Goal: Task Accomplishment & Management: Use online tool/utility

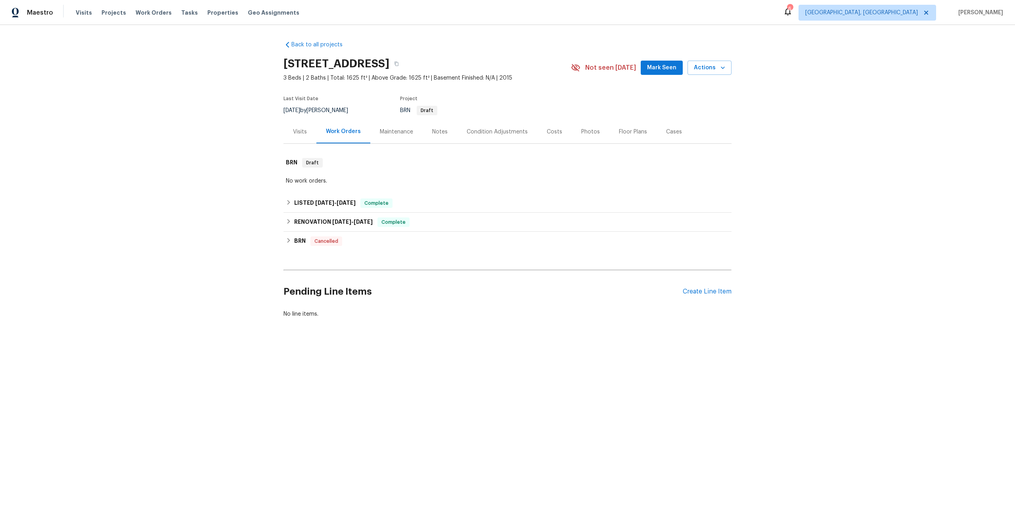
click at [401, 136] on div "Maintenance" at bounding box center [396, 131] width 52 height 23
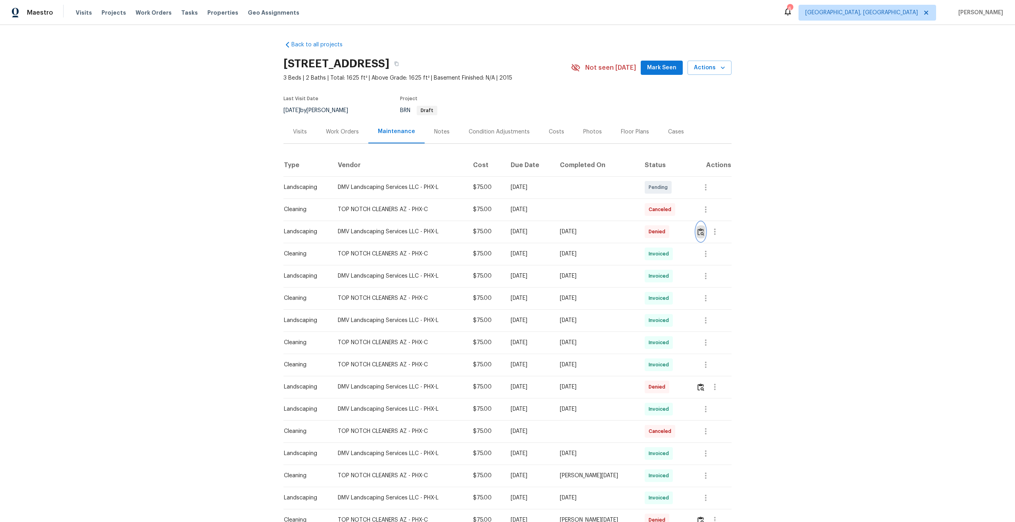
click at [701, 231] on img "button" at bounding box center [700, 232] width 7 height 8
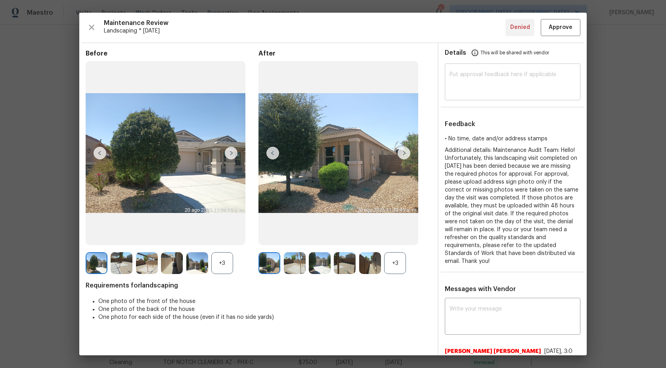
click at [485, 79] on textarea at bounding box center [512, 83] width 126 height 22
click at [475, 77] on textarea at bounding box center [512, 83] width 126 height 22
click at [527, 81] on textarea "Maintenance Audit Team: After further confirmation we are appro" at bounding box center [512, 83] width 126 height 22
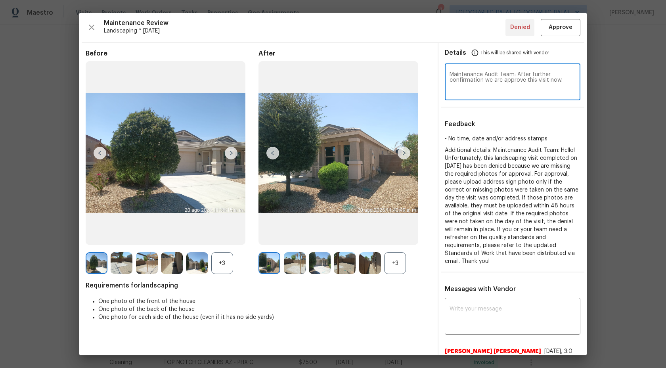
type textarea "Maintenance Audit Team: After further confirmation we are approve this visit no…"
click at [564, 27] on span "Approve" at bounding box center [561, 28] width 24 height 10
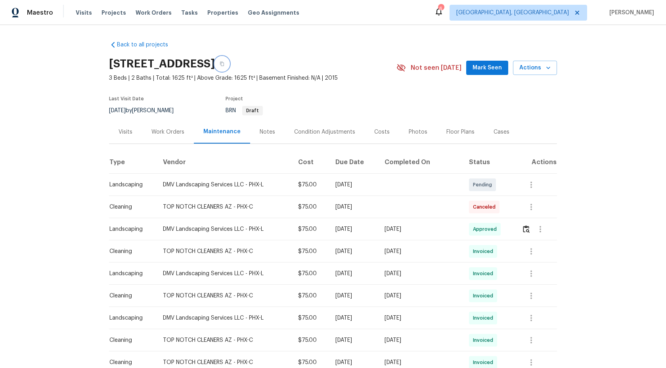
click at [224, 63] on icon "button" at bounding box center [222, 63] width 5 height 5
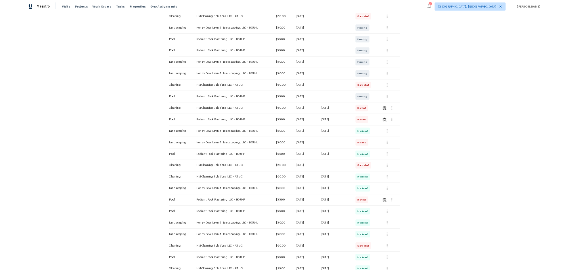
scroll to position [196, 0]
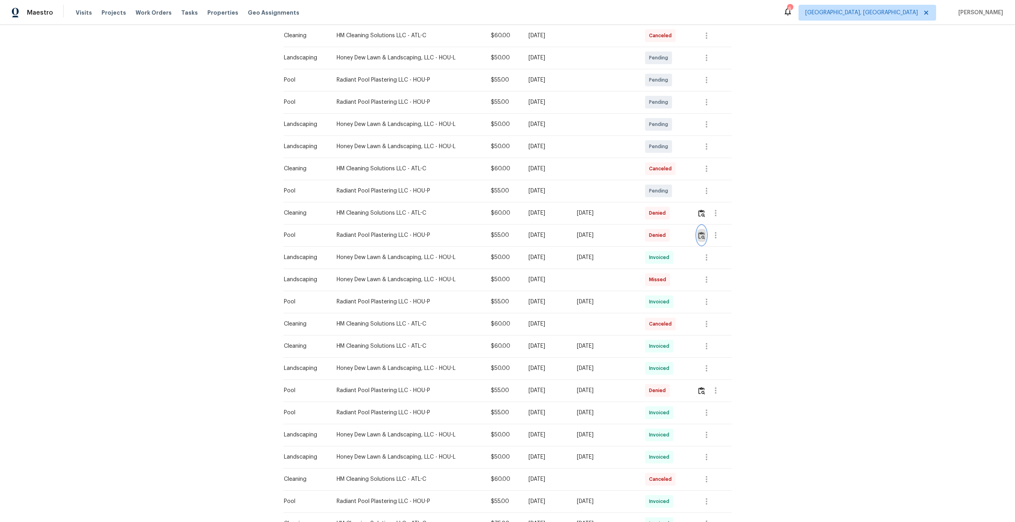
click at [702, 235] on img "button" at bounding box center [701, 236] width 7 height 8
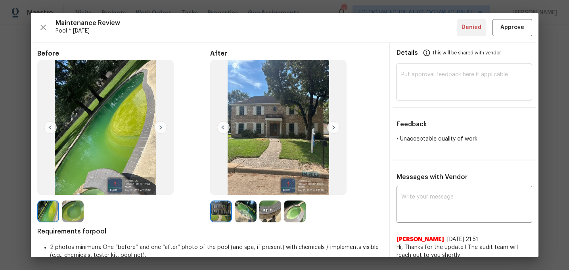
click at [425, 79] on textarea at bounding box center [464, 83] width 126 height 22
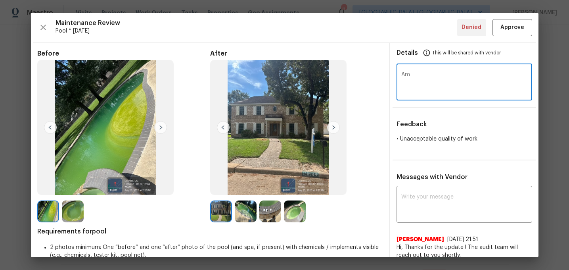
type textarea "A"
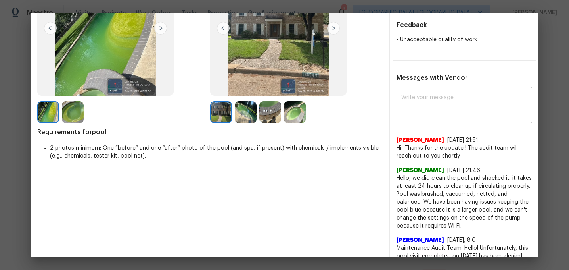
scroll to position [0, 0]
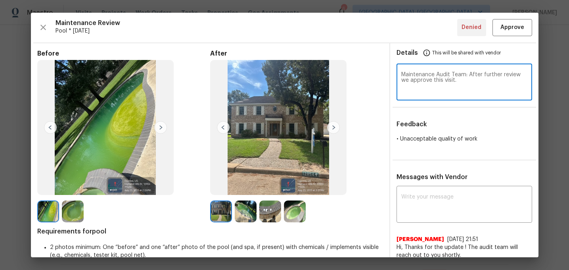
type textarea "Maintenance Audit Team: After further review we approve this visit."
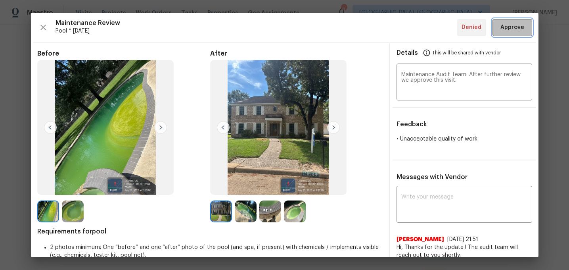
click at [511, 33] on button "Approve" at bounding box center [512, 27] width 40 height 17
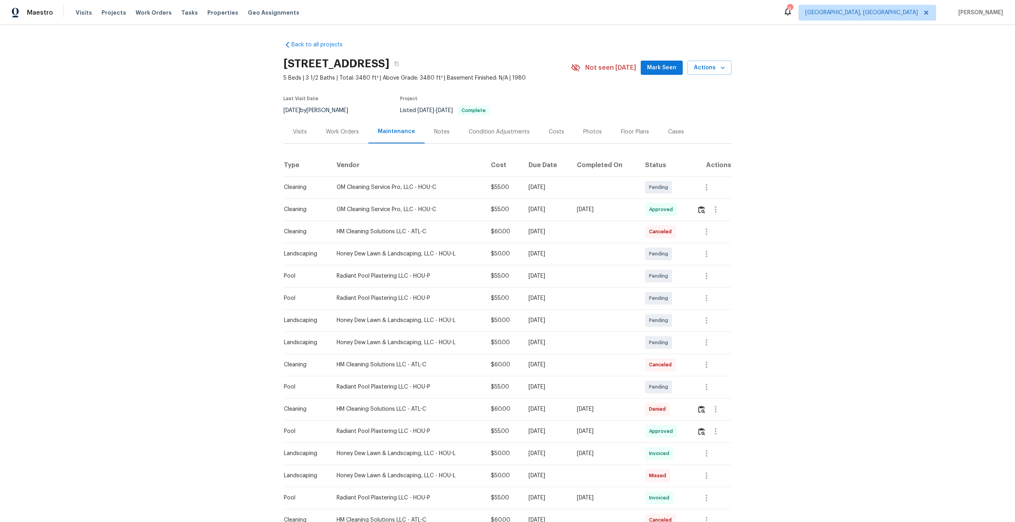
click at [281, 61] on div "Back to all projects 12854 Highland Hills Dr, Cypress, TX 77429 5 Beds | 3 1/2 …" at bounding box center [507, 273] width 1015 height 497
drag, startPoint x: 407, startPoint y: 63, endPoint x: 276, endPoint y: 56, distance: 130.6
click at [276, 56] on div "Back to all projects 12854 Highland Hills Dr, Cypress, TX 77429 5 Beds | 3 1/2 …" at bounding box center [507, 273] width 1015 height 497
copy h2 "12854 Highland Hills Dr"
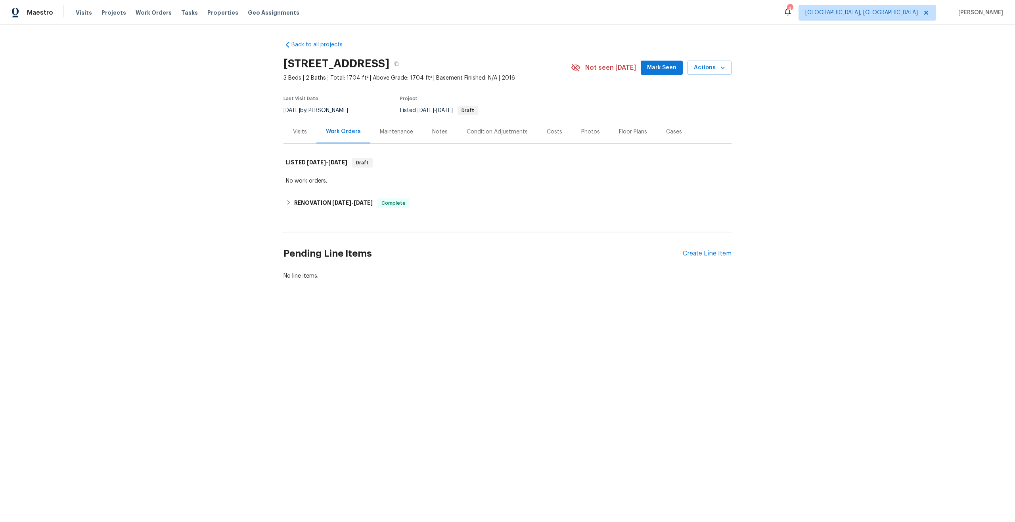
click at [395, 134] on div "Maintenance" at bounding box center [396, 132] width 33 height 8
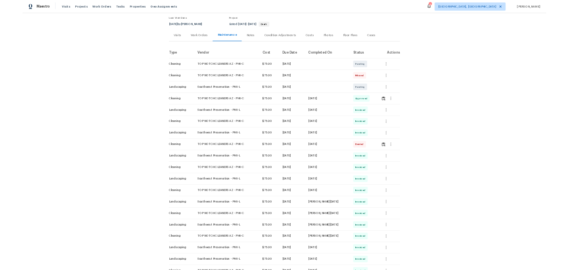
scroll to position [54, 0]
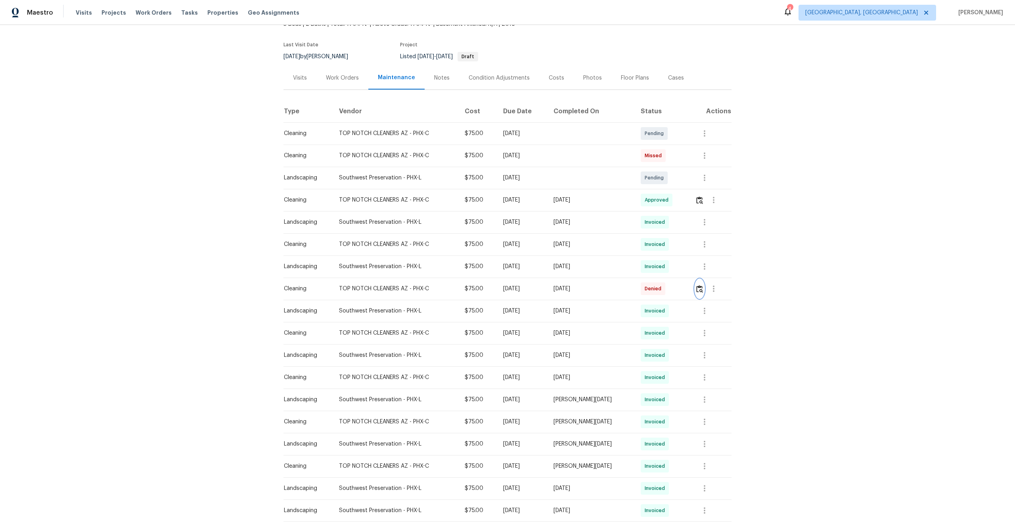
click at [702, 290] on img "button" at bounding box center [699, 289] width 7 height 8
